Goal: Information Seeking & Learning: Learn about a topic

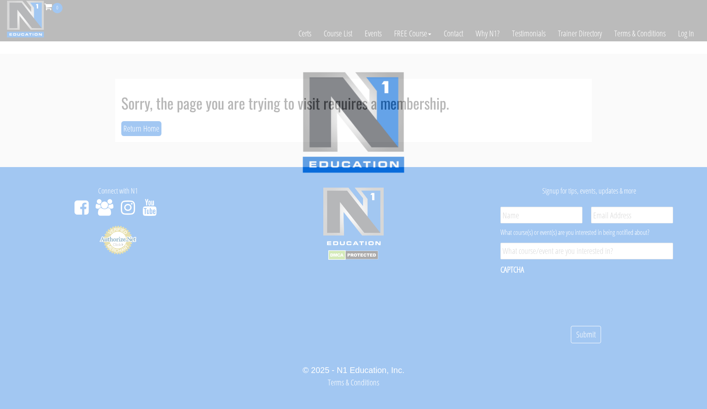
scroll to position [9, 0]
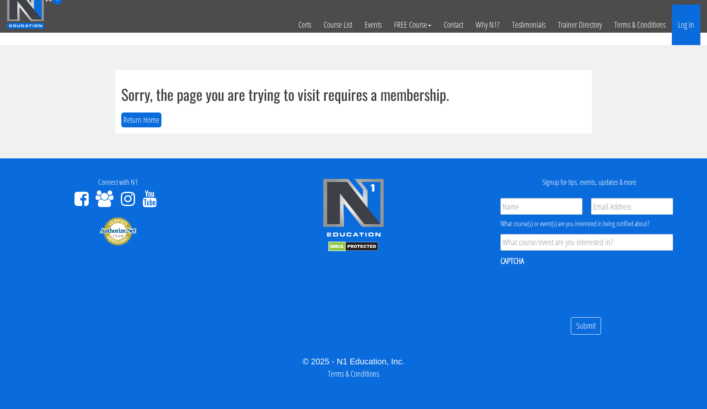
click at [687, 22] on link "Log In" at bounding box center [686, 25] width 29 height 41
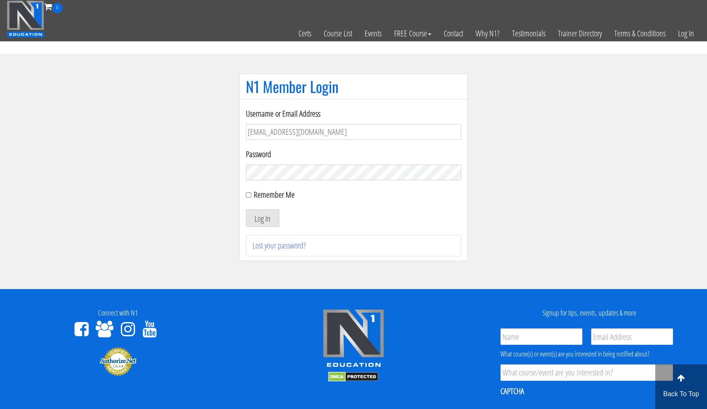
type input "usmcfit93@gmail.com"
click at [262, 218] on button "Log In" at bounding box center [263, 217] width 34 height 17
click at [249, 196] on input "Remember Me" at bounding box center [248, 194] width 5 height 5
checkbox input "true"
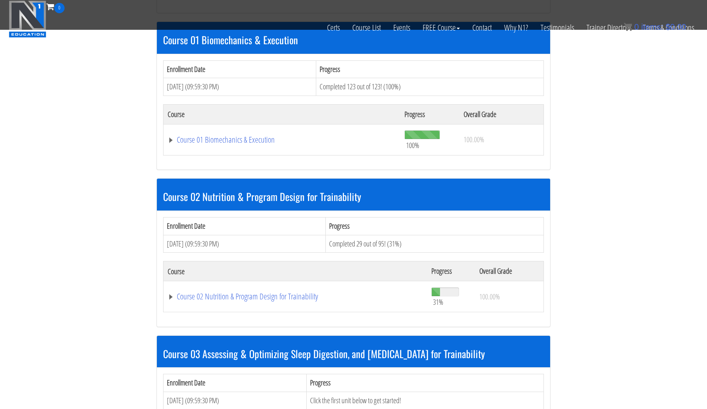
scroll to position [393, 0]
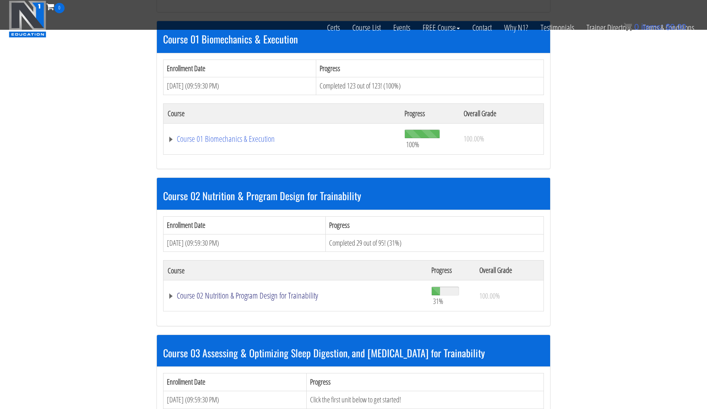
click at [250, 292] on link "Course 02 Nutrition & Program Design for Trainability" at bounding box center [295, 296] width 255 height 8
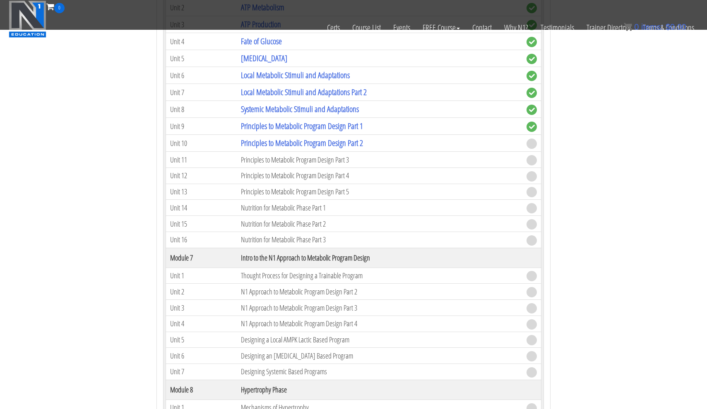
scroll to position [1215, 0]
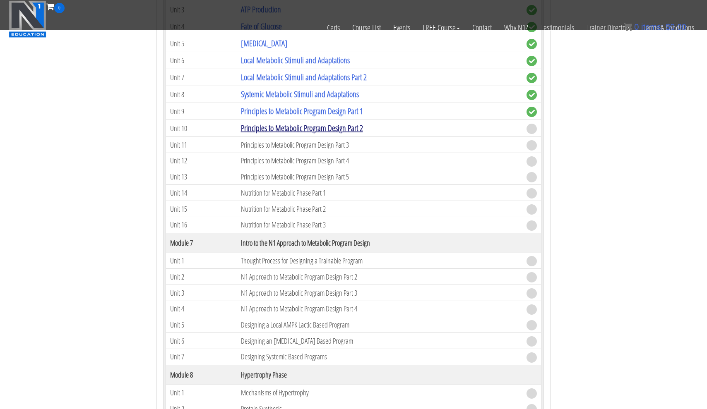
click at [275, 123] on link "Principles to Metabolic Program Design Part 2" at bounding box center [302, 127] width 122 height 11
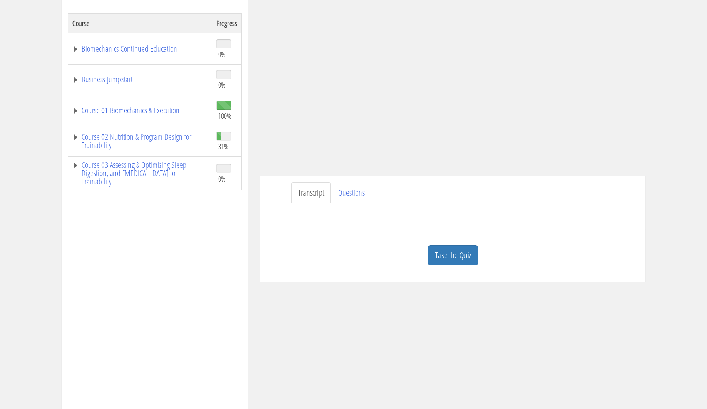
scroll to position [141, 0]
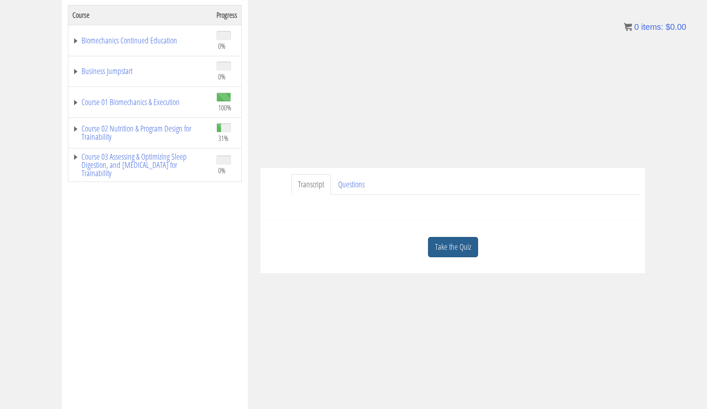
click at [460, 252] on link "Take the Quiz" at bounding box center [453, 247] width 50 height 20
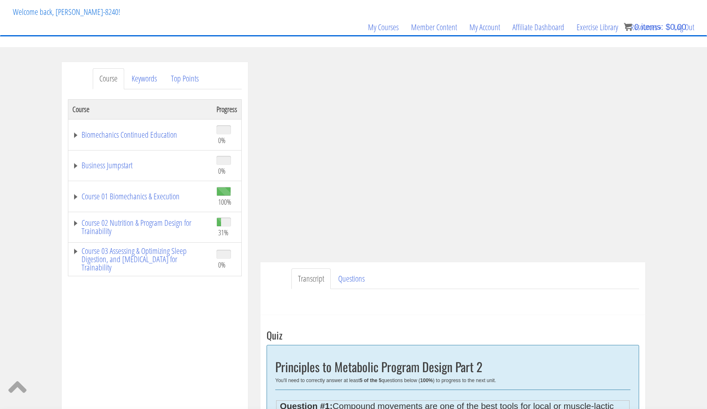
scroll to position [46, 0]
